Goal: Information Seeking & Learning: Learn about a topic

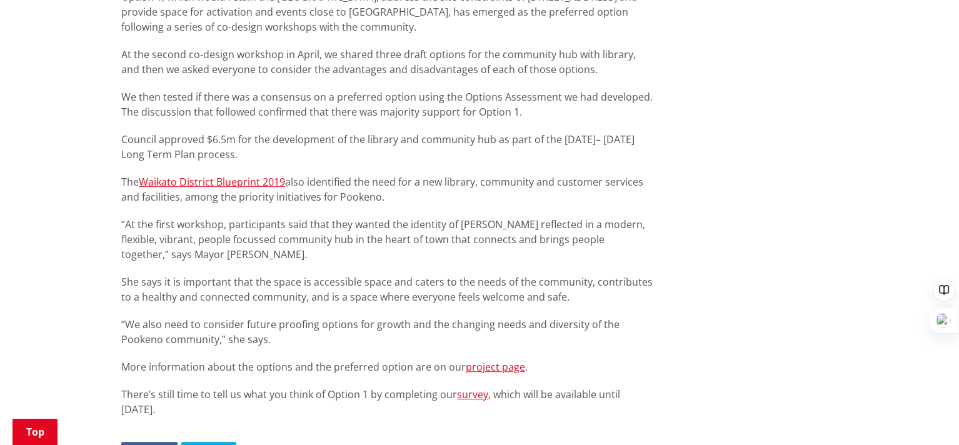
scroll to position [1083, 0]
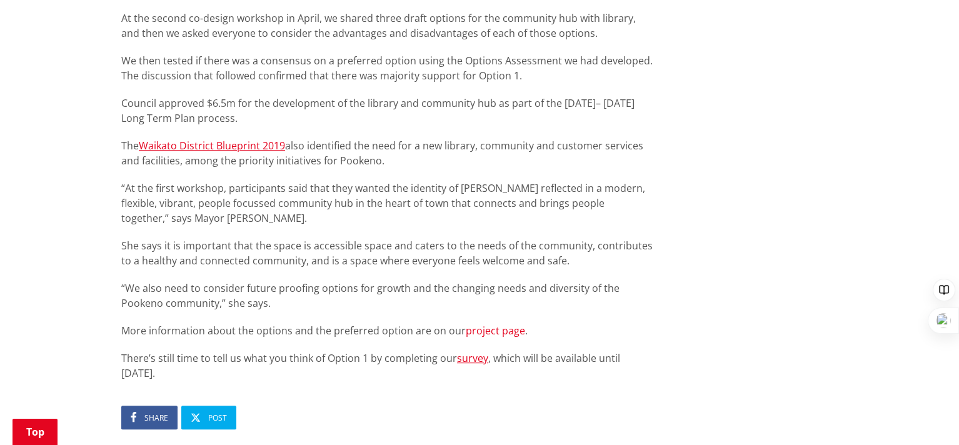
click at [505, 324] on link "project page" at bounding box center [495, 331] width 59 height 14
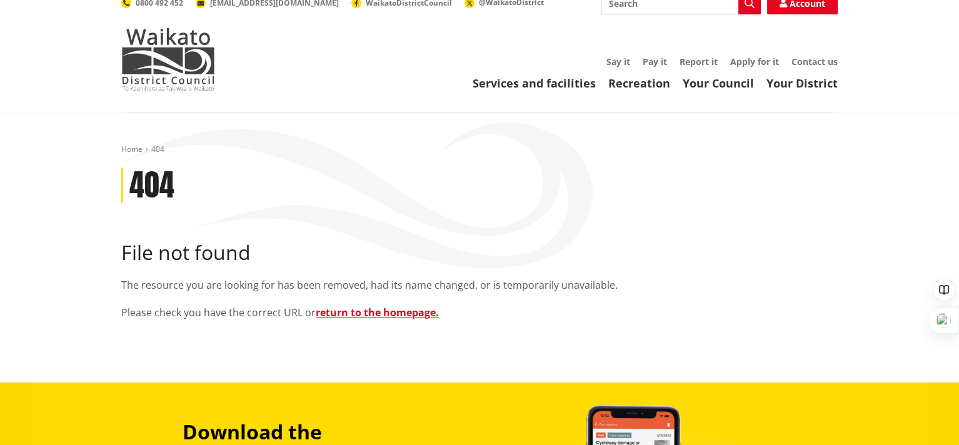
scroll to position [166, 0]
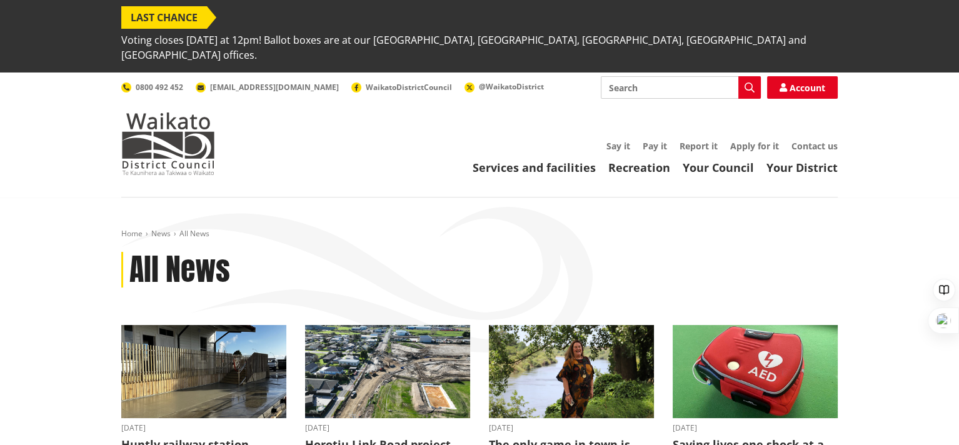
click at [635, 76] on input "Search" at bounding box center [681, 87] width 160 height 22
paste input "[GEOGRAPHIC_DATA] and Library building"
type input "[GEOGRAPHIC_DATA] and Library building"
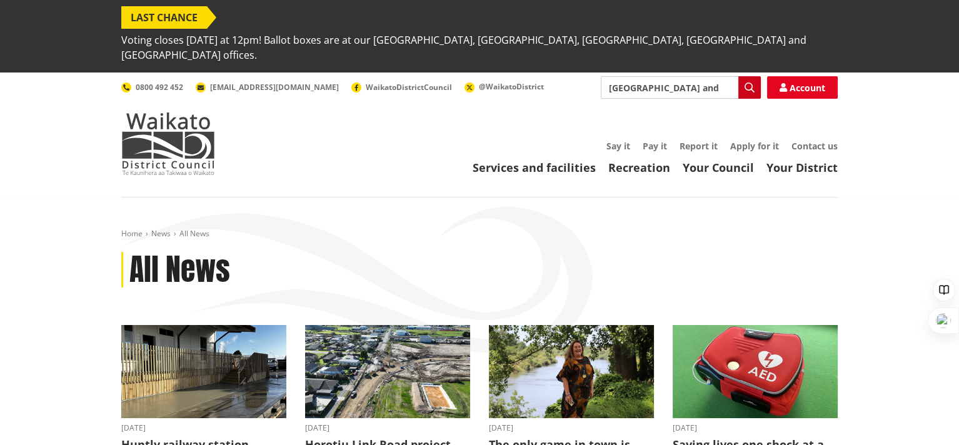
click at [748, 82] on icon "button" at bounding box center [749, 87] width 10 height 10
